Goal: Transaction & Acquisition: Purchase product/service

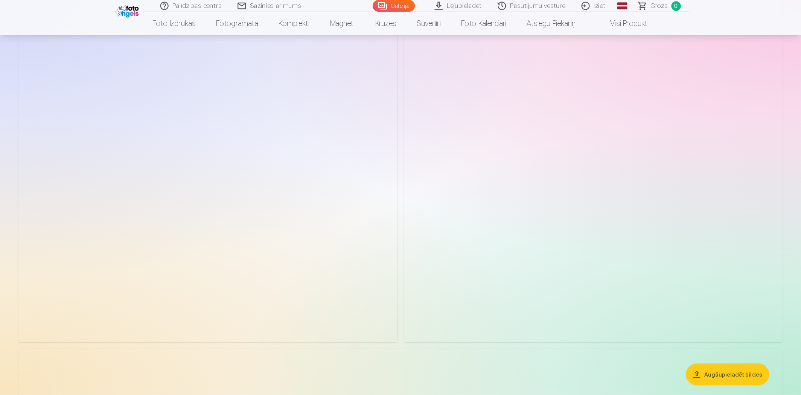
scroll to position [3868, 0]
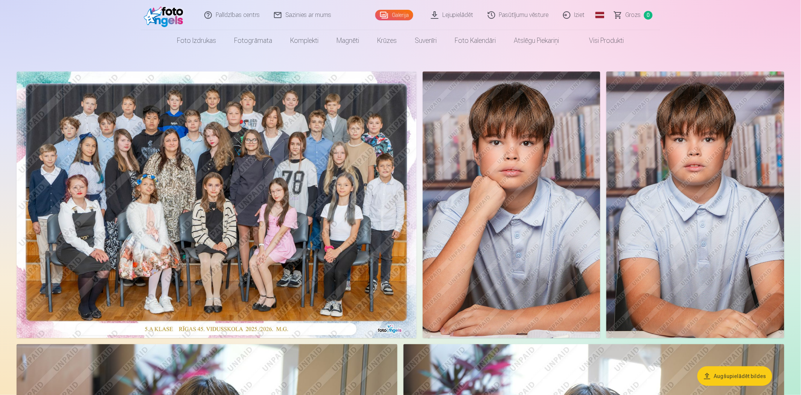
scroll to position [0, 0]
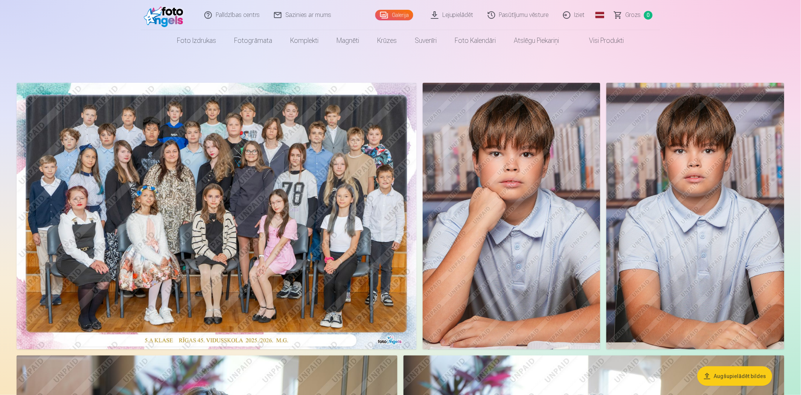
click at [518, 188] on img at bounding box center [511, 216] width 178 height 267
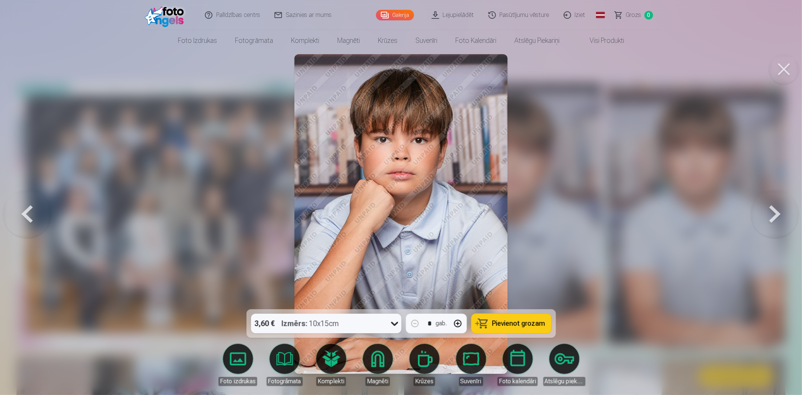
click at [720, 218] on button at bounding box center [775, 213] width 48 height 175
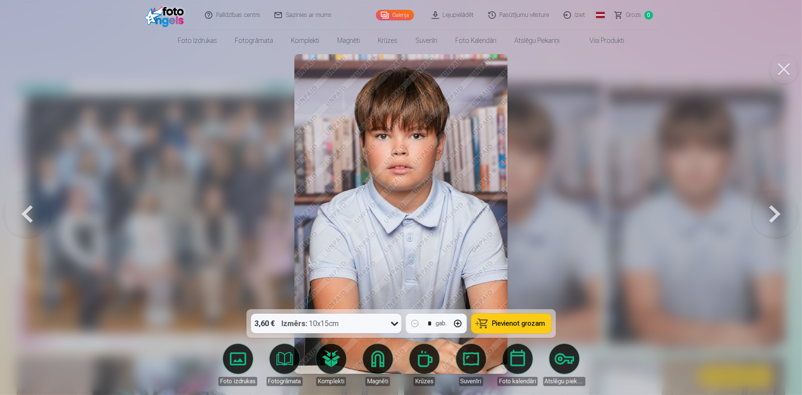
click at [521, 324] on span "Pievienot grozam" at bounding box center [518, 323] width 53 height 7
click at [720, 214] on button at bounding box center [775, 213] width 48 height 175
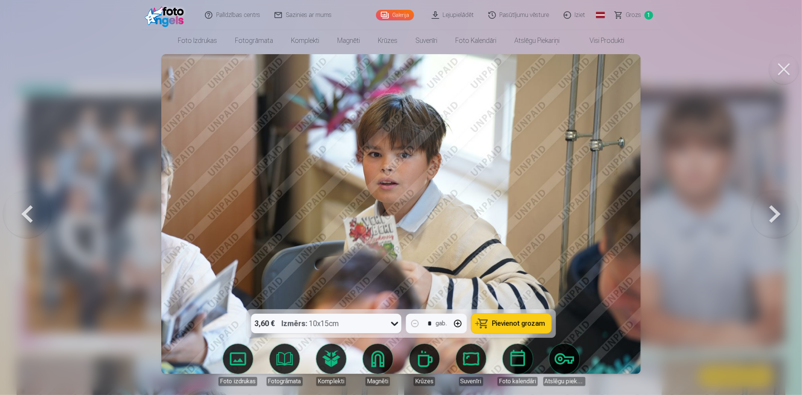
click at [720, 214] on button at bounding box center [775, 213] width 48 height 175
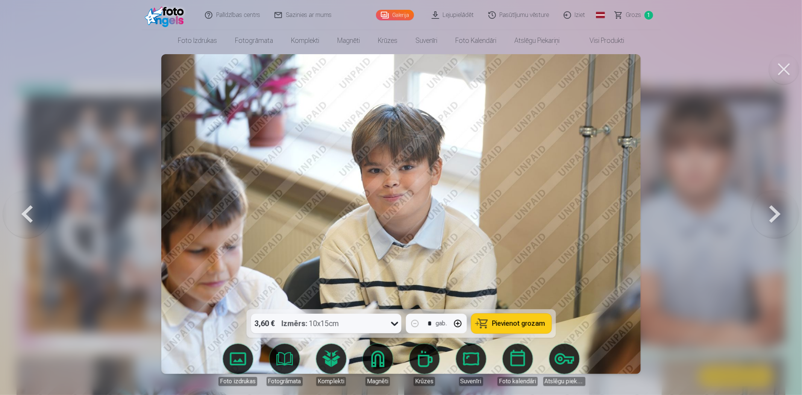
click at [26, 204] on button at bounding box center [27, 213] width 48 height 175
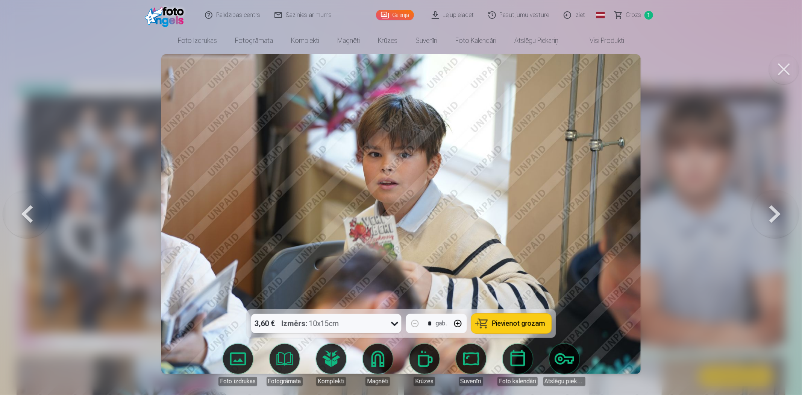
click at [527, 324] on span "Pievienot grozam" at bounding box center [518, 323] width 53 height 7
click at [720, 220] on button at bounding box center [775, 213] width 48 height 175
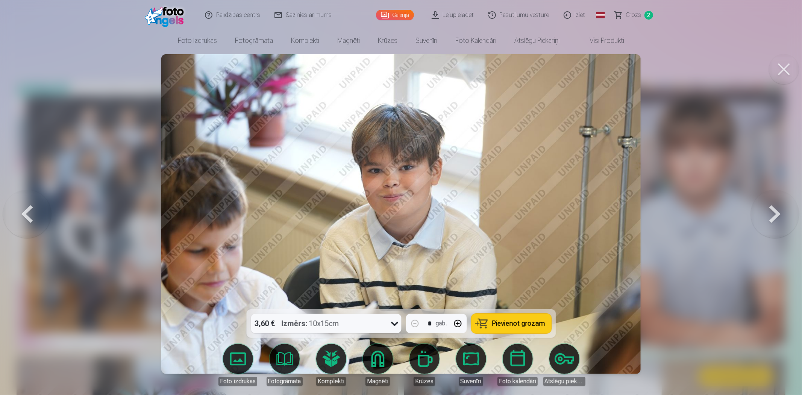
click at [720, 220] on button at bounding box center [775, 213] width 48 height 175
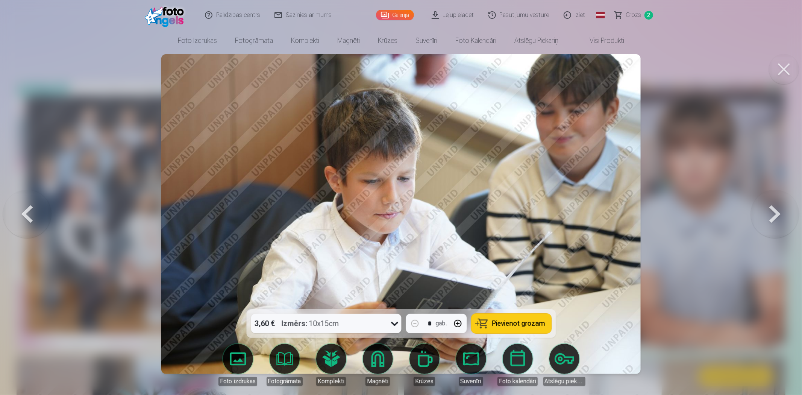
click at [720, 220] on button at bounding box center [775, 213] width 48 height 175
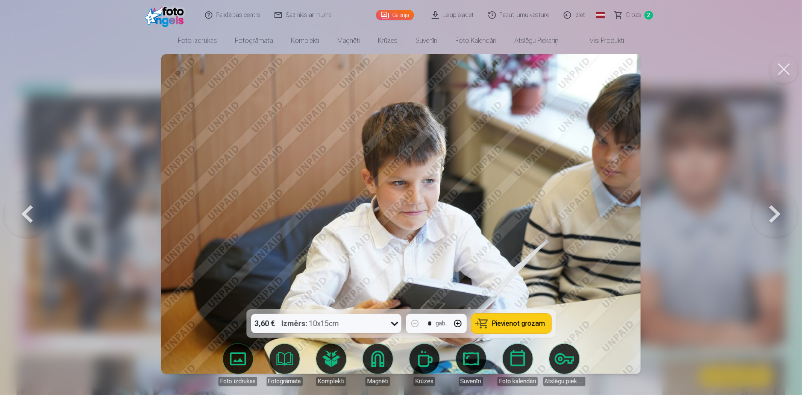
click at [720, 217] on button at bounding box center [775, 213] width 48 height 175
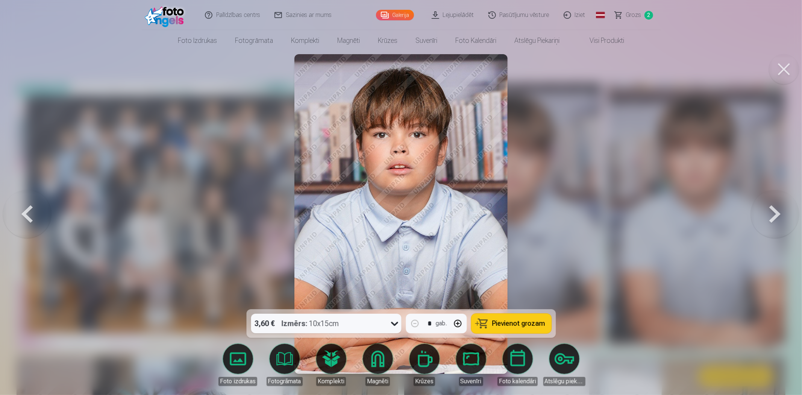
click at [720, 217] on button at bounding box center [775, 213] width 48 height 175
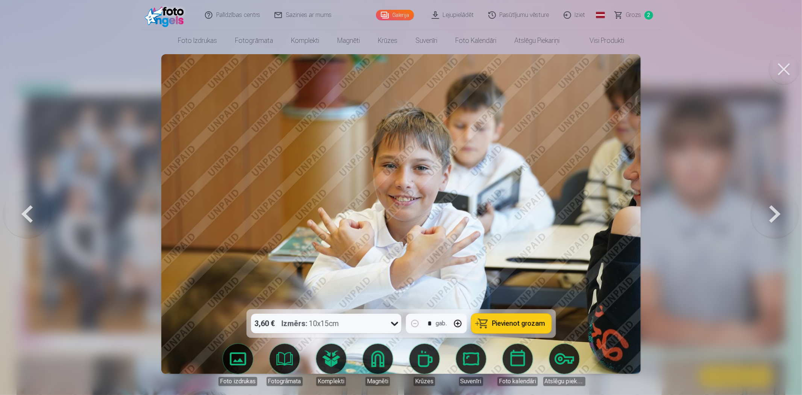
click at [720, 217] on button at bounding box center [775, 213] width 48 height 175
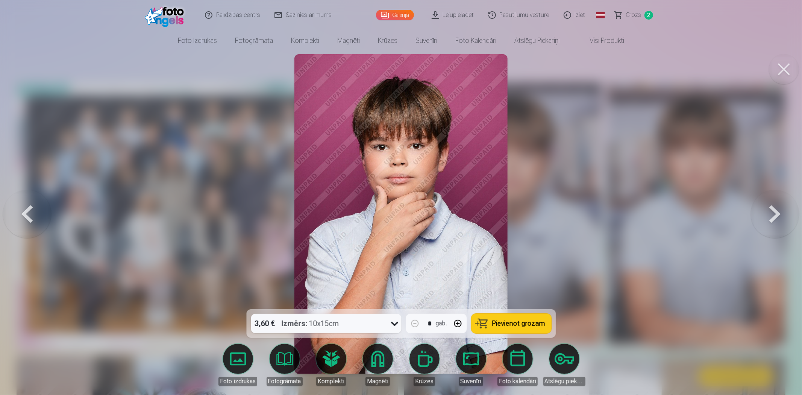
click at [720, 217] on button at bounding box center [775, 213] width 48 height 175
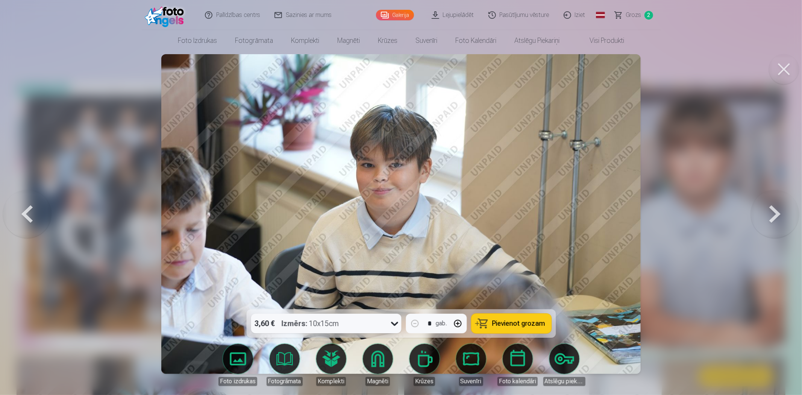
click at [720, 217] on button at bounding box center [775, 213] width 48 height 175
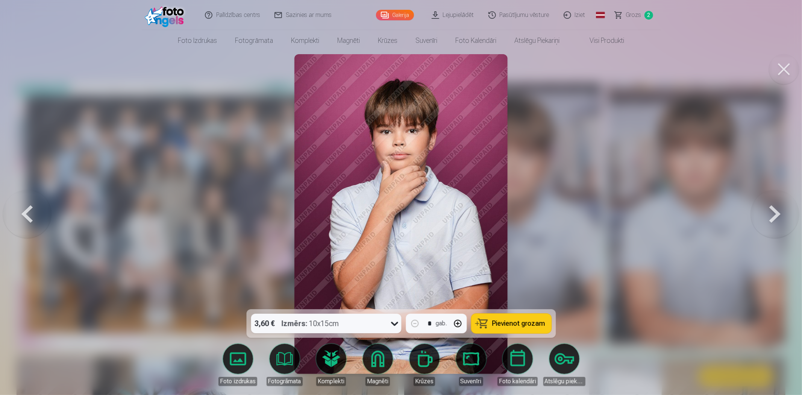
click at [720, 218] on button at bounding box center [775, 213] width 48 height 175
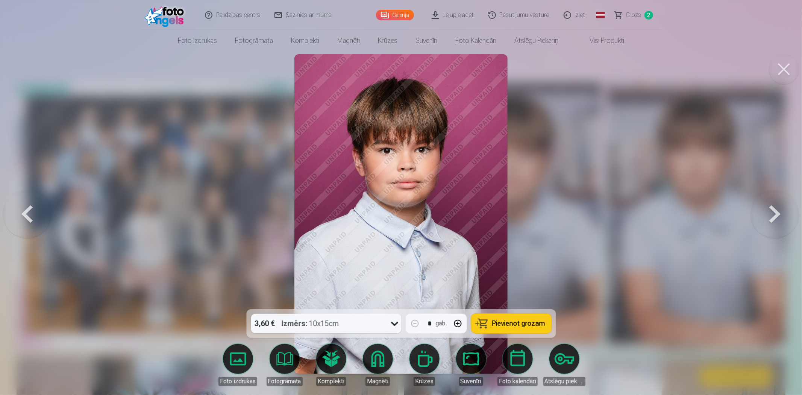
click at [525, 325] on span "Pievienot grozam" at bounding box center [518, 323] width 53 height 7
click at [720, 225] on button at bounding box center [775, 213] width 48 height 175
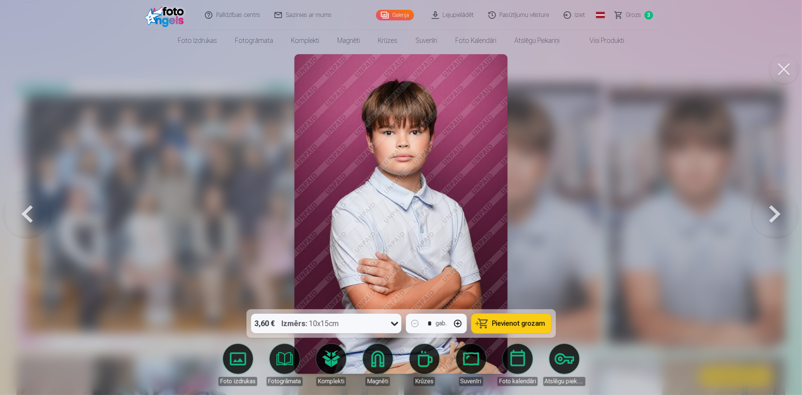
click at [720, 225] on button at bounding box center [775, 213] width 48 height 175
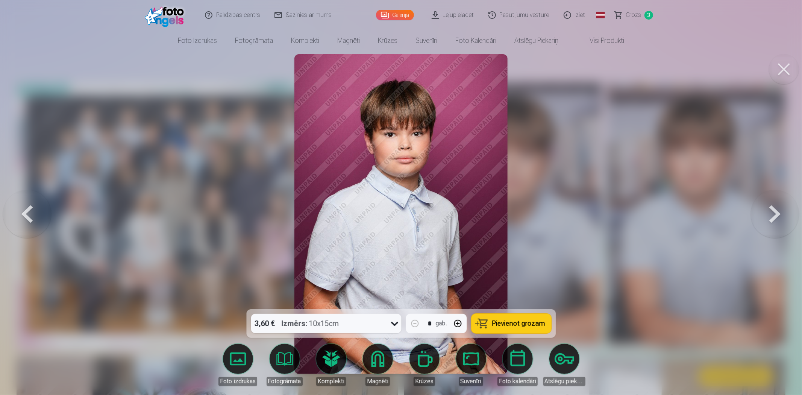
click at [517, 324] on span "Pievienot grozam" at bounding box center [518, 323] width 53 height 7
click at [720, 219] on button at bounding box center [775, 213] width 48 height 175
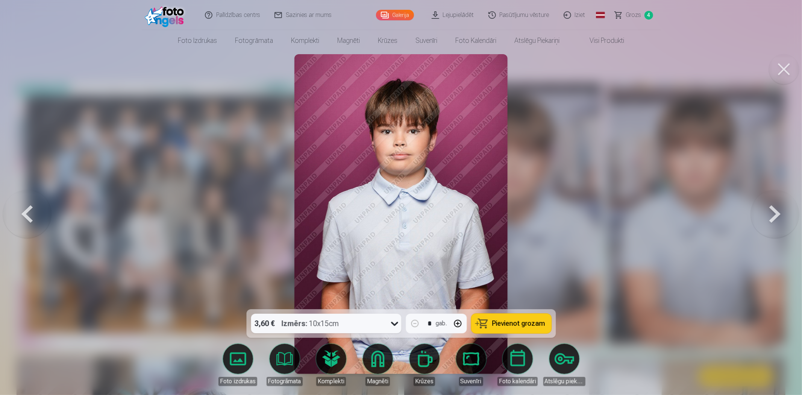
click at [395, 323] on icon at bounding box center [395, 324] width 12 height 12
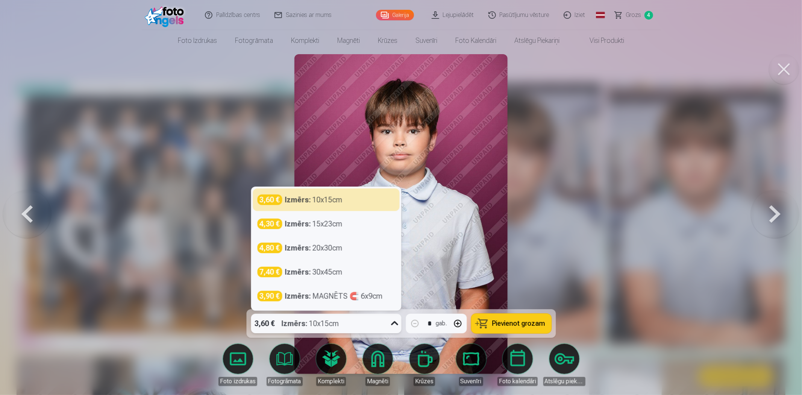
click at [586, 193] on div at bounding box center [401, 197] width 802 height 395
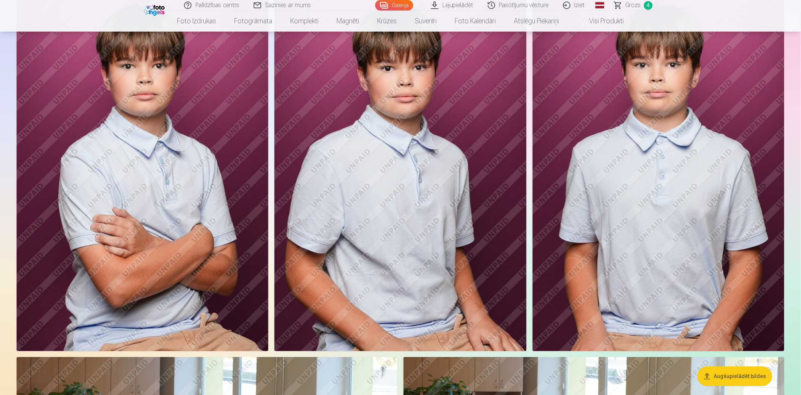
scroll to position [1418, 0]
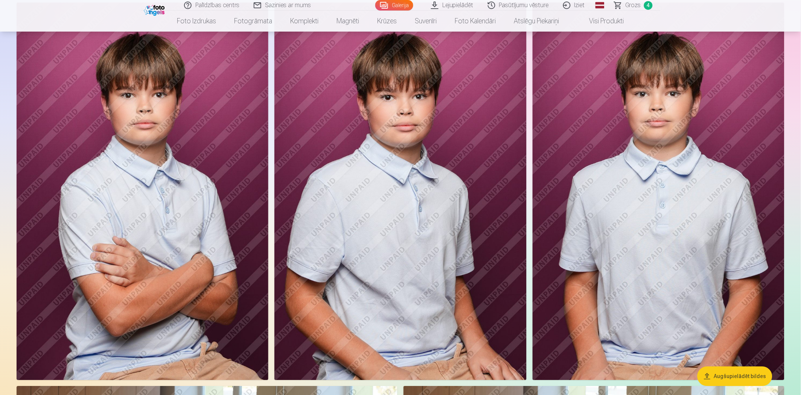
click at [670, 210] on img at bounding box center [658, 191] width 252 height 378
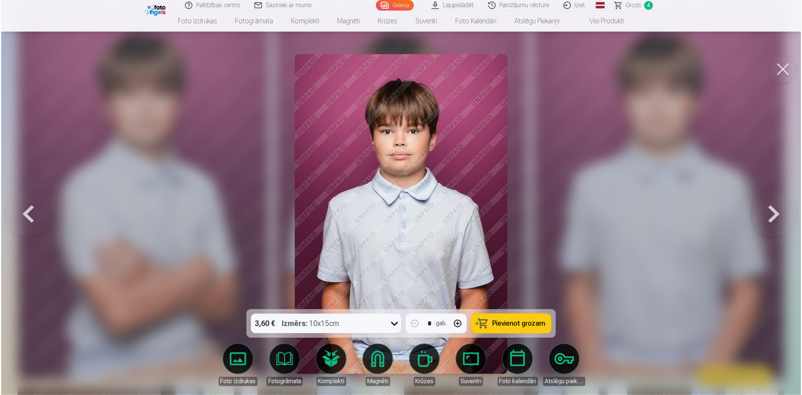
scroll to position [1421, 0]
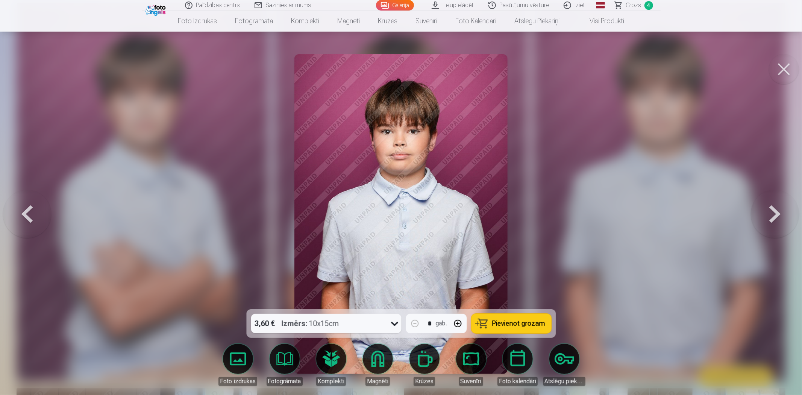
click at [339, 321] on div "Izmērs : 10x15cm" at bounding box center [311, 324] width 58 height 20
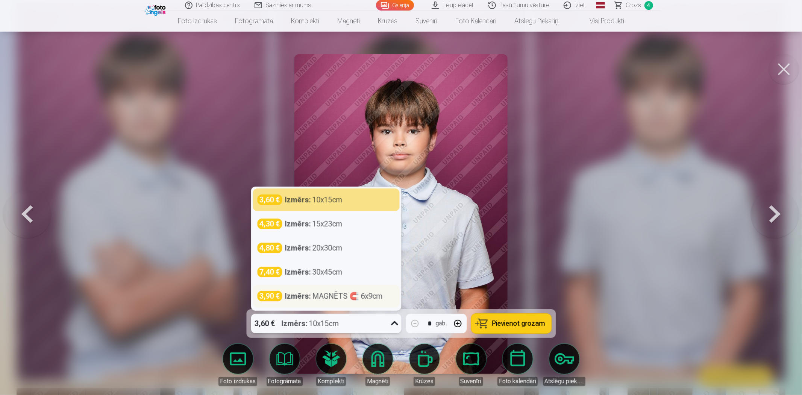
click at [330, 298] on div "Izmērs : MAGNĒTS 🧲 6x9cm" at bounding box center [334, 296] width 98 height 11
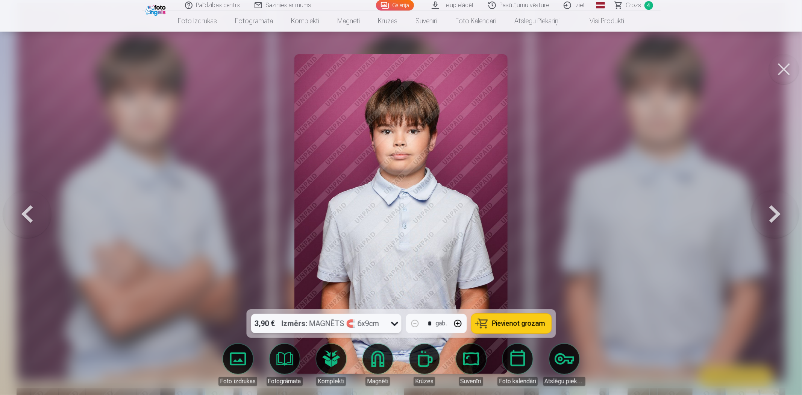
click at [513, 323] on span "Pievienot grozam" at bounding box center [518, 323] width 53 height 7
click at [720, 216] on button at bounding box center [775, 213] width 48 height 175
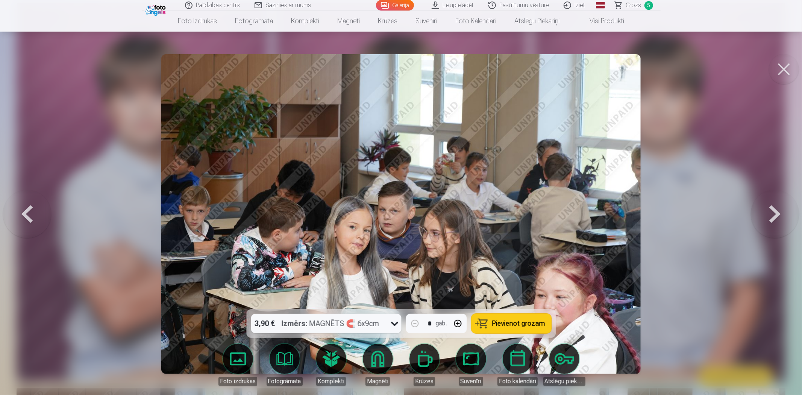
click at [720, 216] on button at bounding box center [775, 213] width 48 height 175
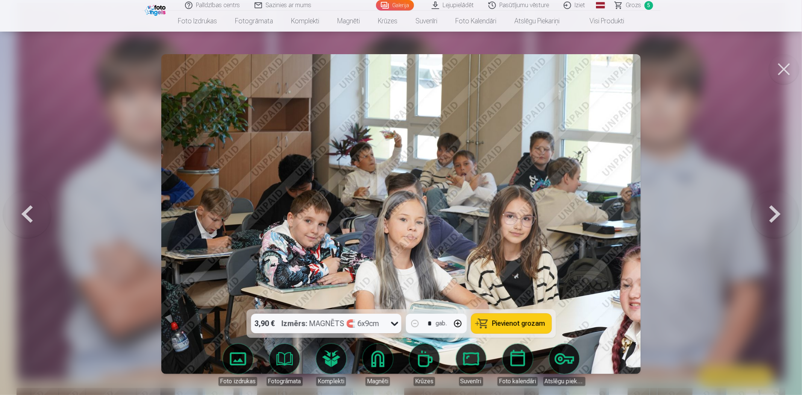
click at [720, 216] on button at bounding box center [775, 213] width 48 height 175
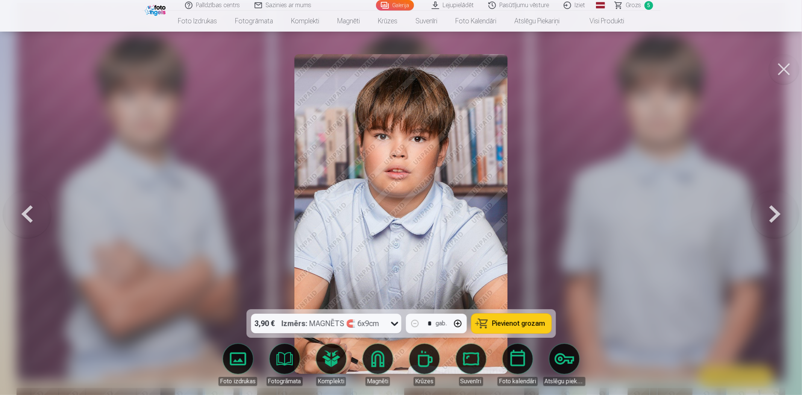
click at [720, 216] on button at bounding box center [775, 213] width 48 height 175
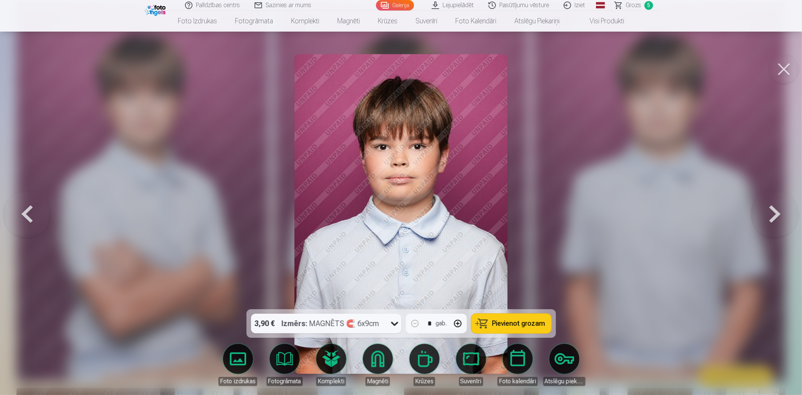
click at [720, 216] on button at bounding box center [775, 213] width 48 height 175
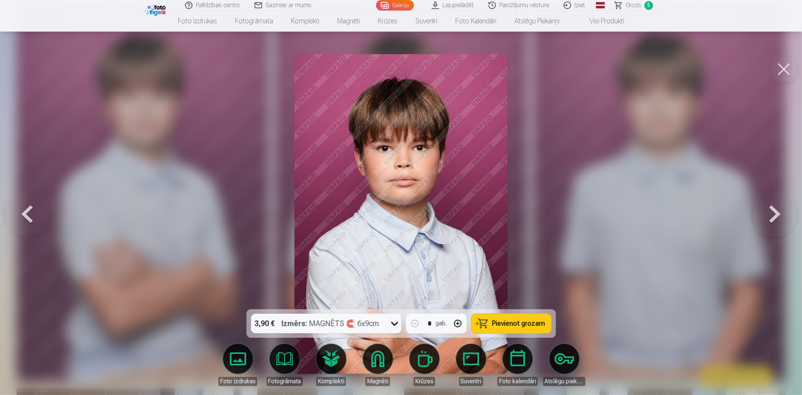
click at [25, 220] on button at bounding box center [27, 213] width 48 height 175
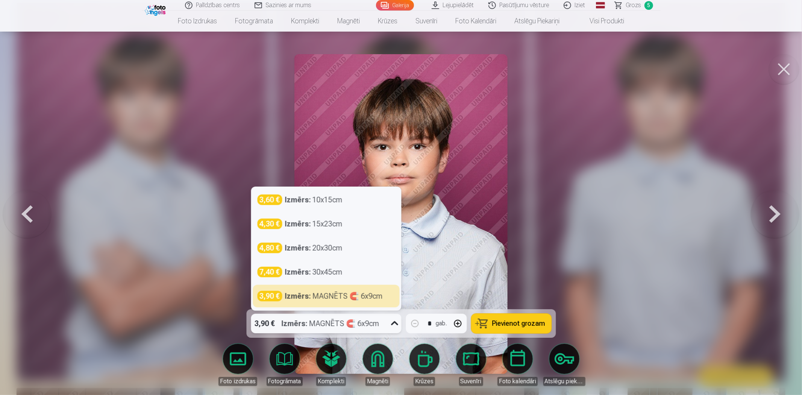
click at [391, 326] on icon at bounding box center [395, 324] width 12 height 12
click at [554, 251] on div at bounding box center [401, 197] width 802 height 395
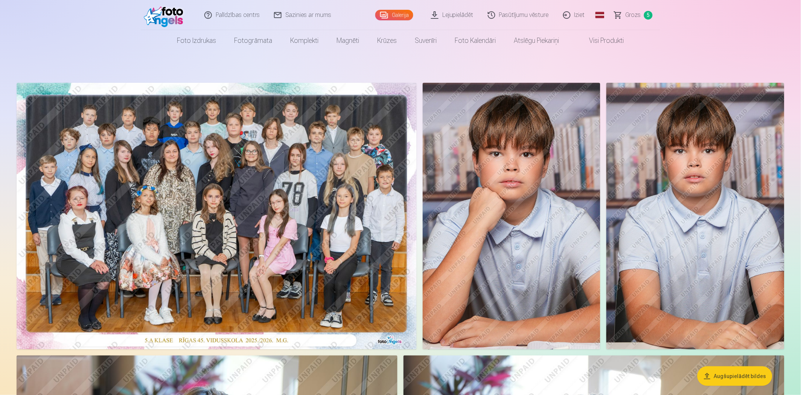
click at [633, 16] on span "Grozs" at bounding box center [632, 15] width 15 height 9
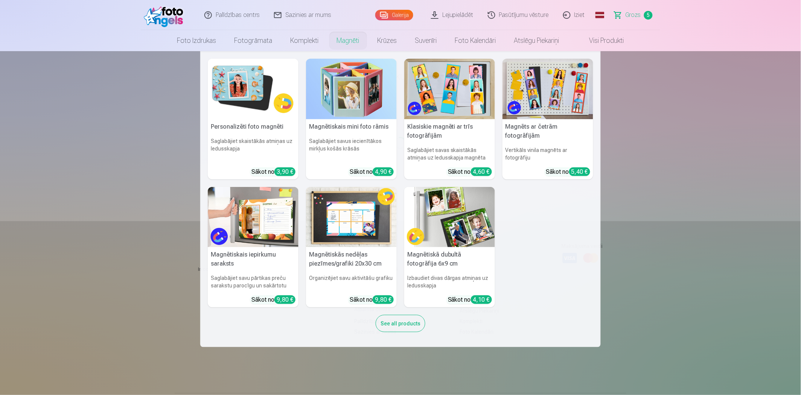
click at [351, 42] on link "Magnēti" at bounding box center [348, 40] width 41 height 21
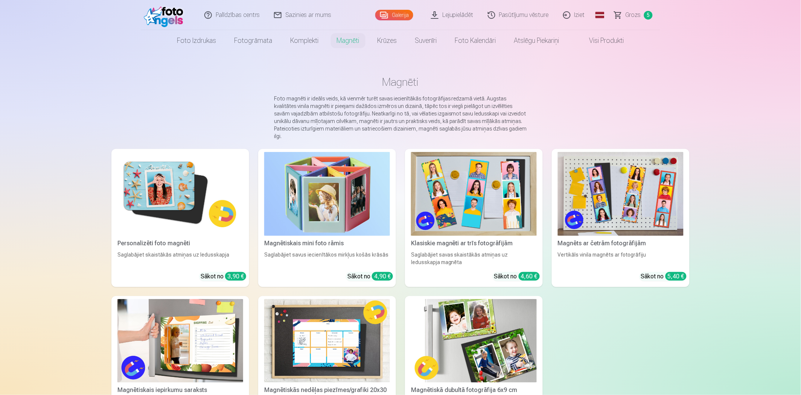
click at [484, 192] on img at bounding box center [474, 194] width 126 height 84
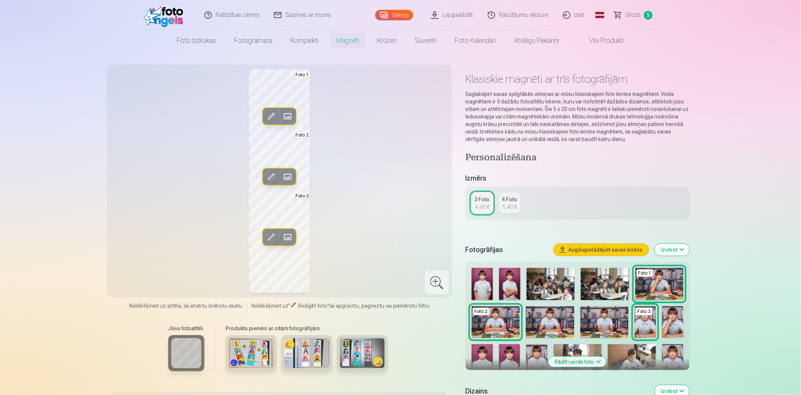
click at [638, 19] on span "Grozs" at bounding box center [632, 15] width 15 height 9
